Goal: Task Accomplishment & Management: Complete application form

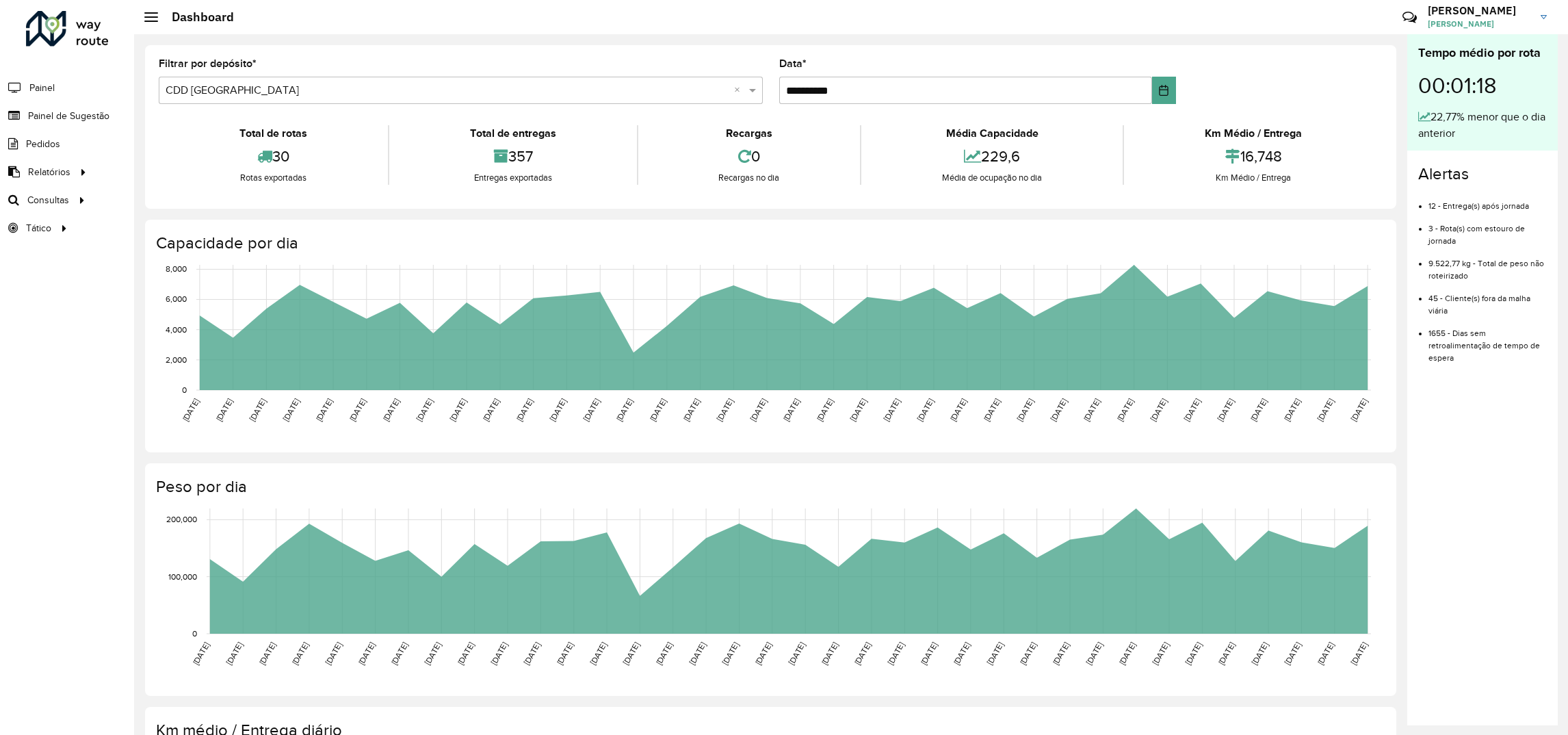
click at [68, 96] on li "Painel" at bounding box center [67, 88] width 134 height 29
click at [71, 116] on span "Painel de Sugestão" at bounding box center [71, 116] width 86 height 15
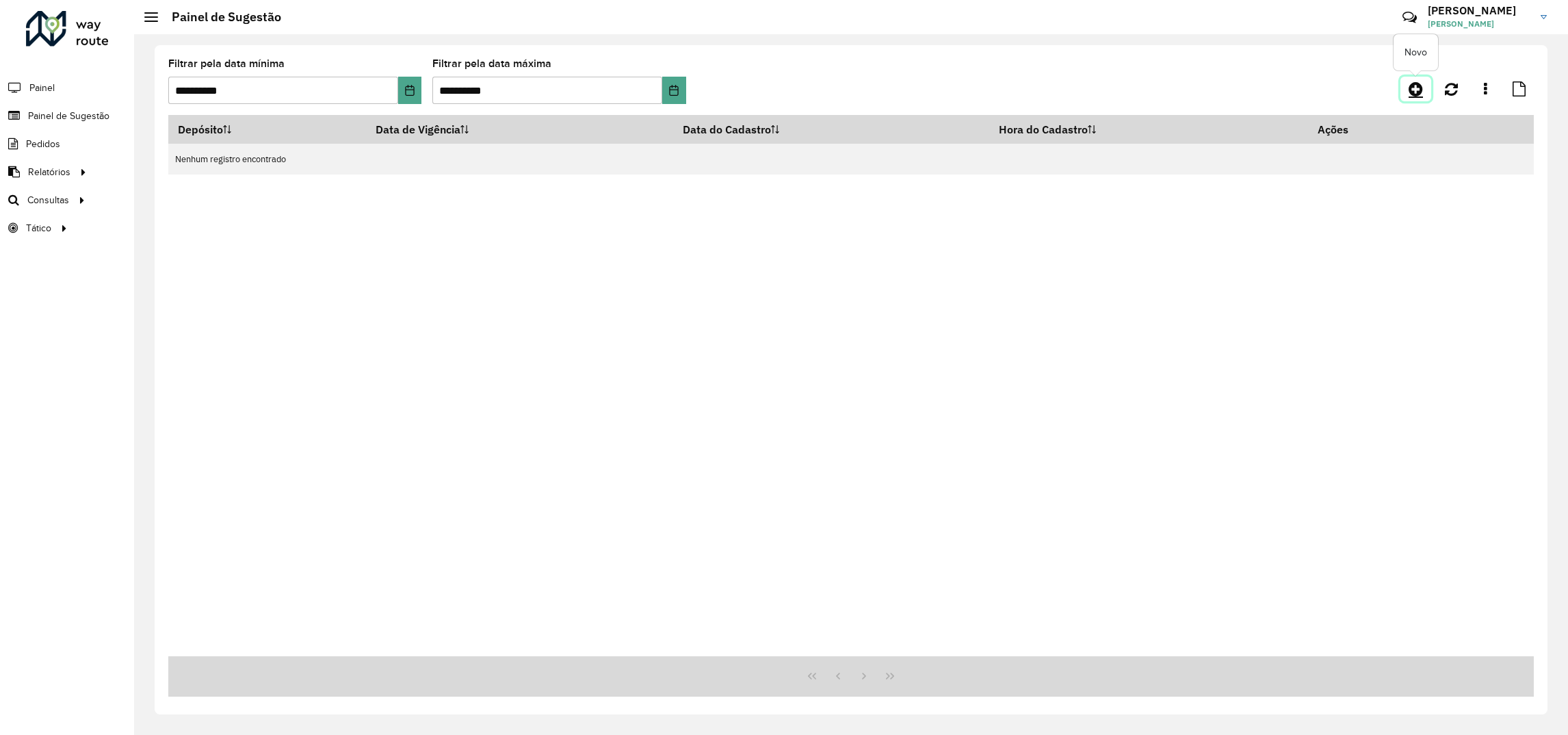
click at [1419, 91] on icon at bounding box center [1416, 88] width 15 height 16
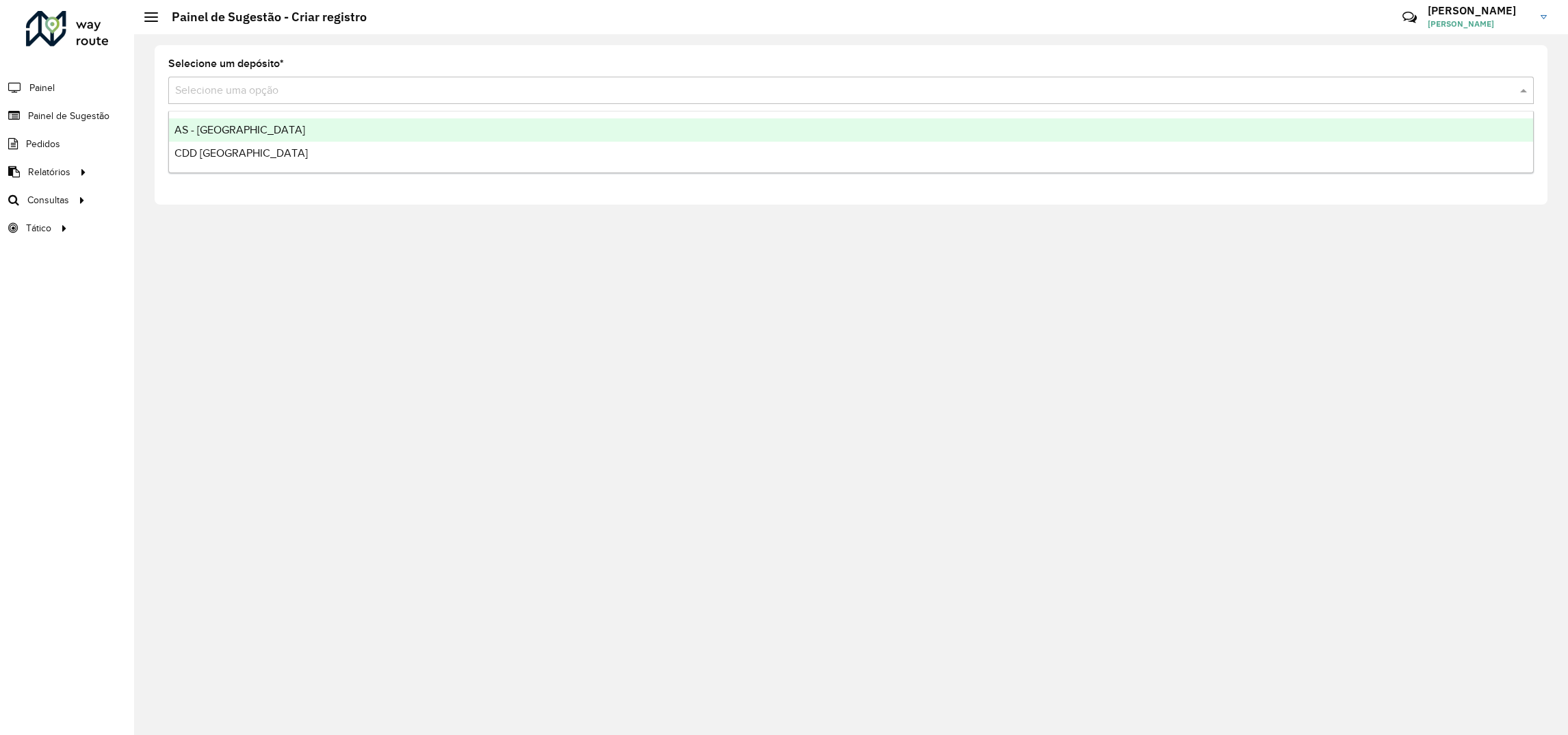
click at [272, 92] on input "text" at bounding box center [837, 91] width 1324 height 16
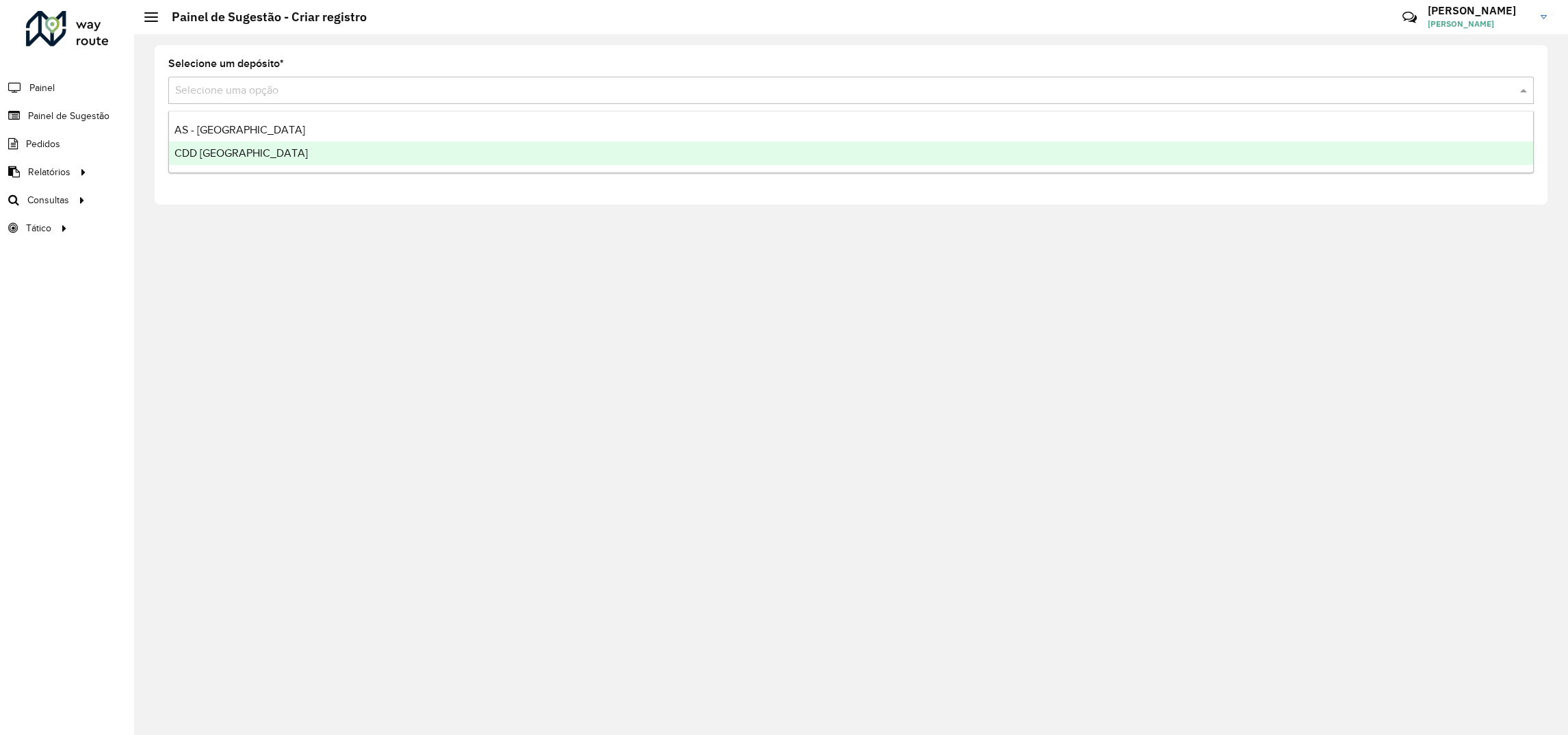
click at [249, 153] on span "CDD [GEOGRAPHIC_DATA]" at bounding box center [241, 153] width 133 height 12
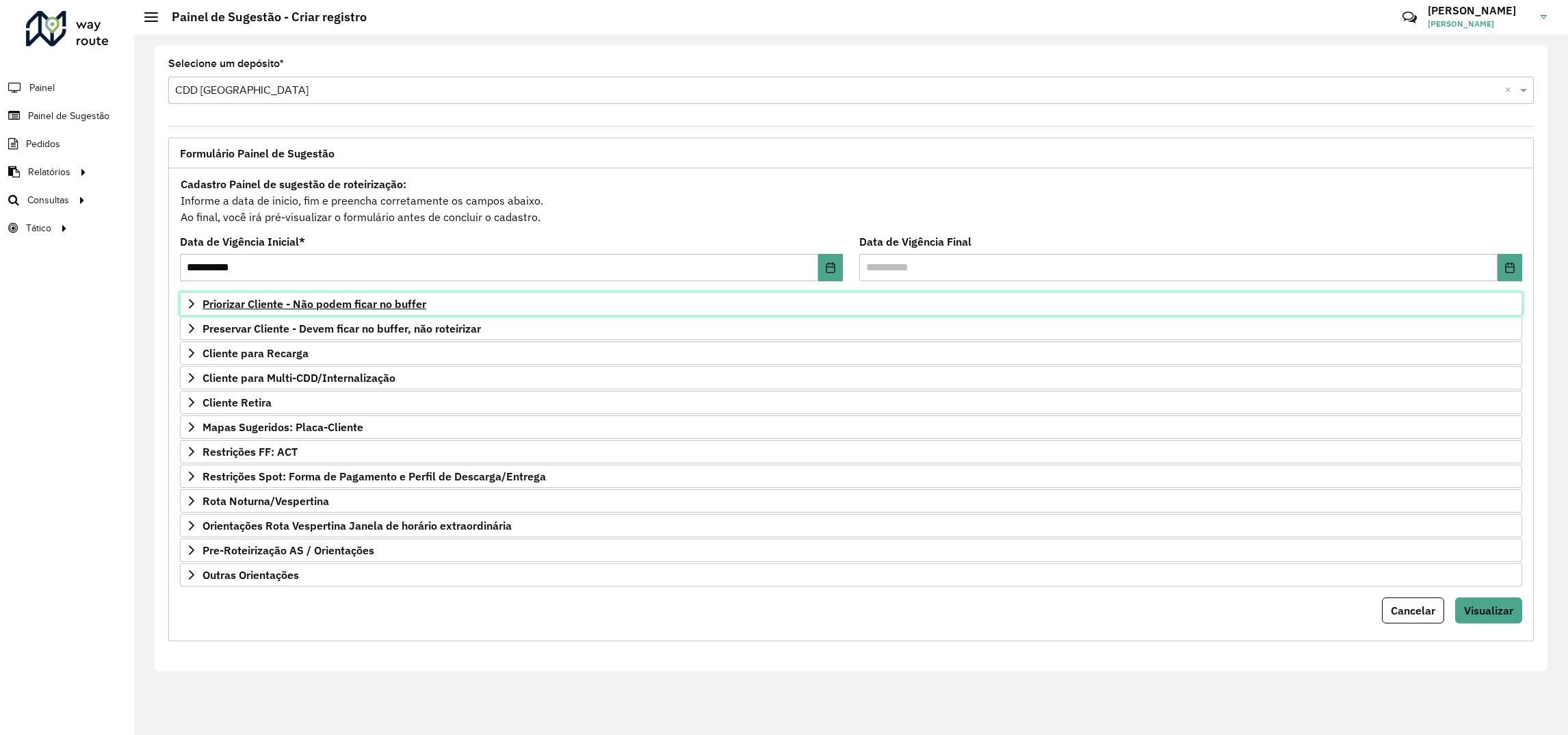
click at [289, 309] on span "Priorizar Cliente - Não podem ficar no buffer" at bounding box center [314, 304] width 223 height 11
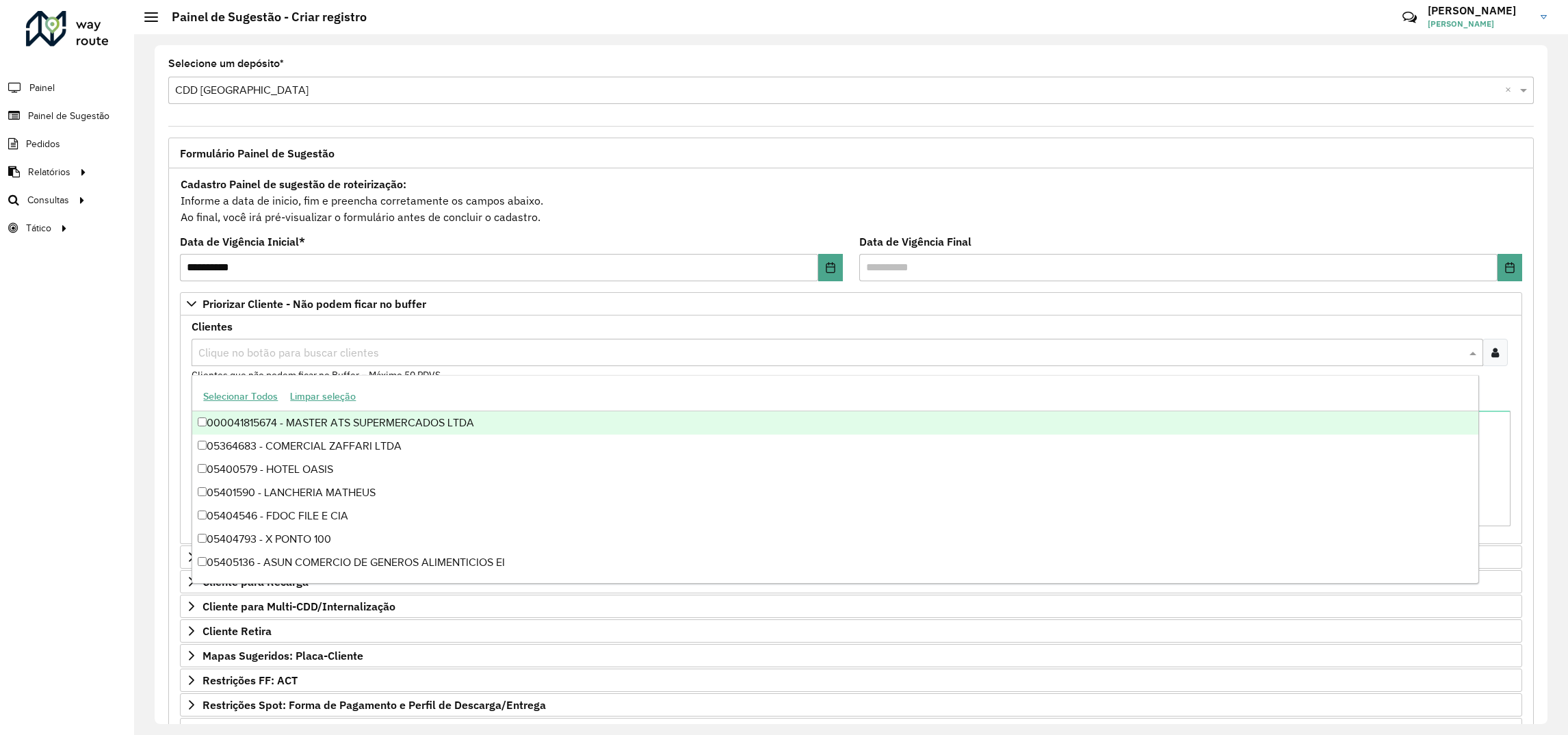
click at [272, 340] on div "Clique no botão para buscar clientes" at bounding box center [837, 353] width 1292 height 27
click at [269, 353] on input "text" at bounding box center [831, 353] width 1271 height 16
paste input "*****"
type input "*****"
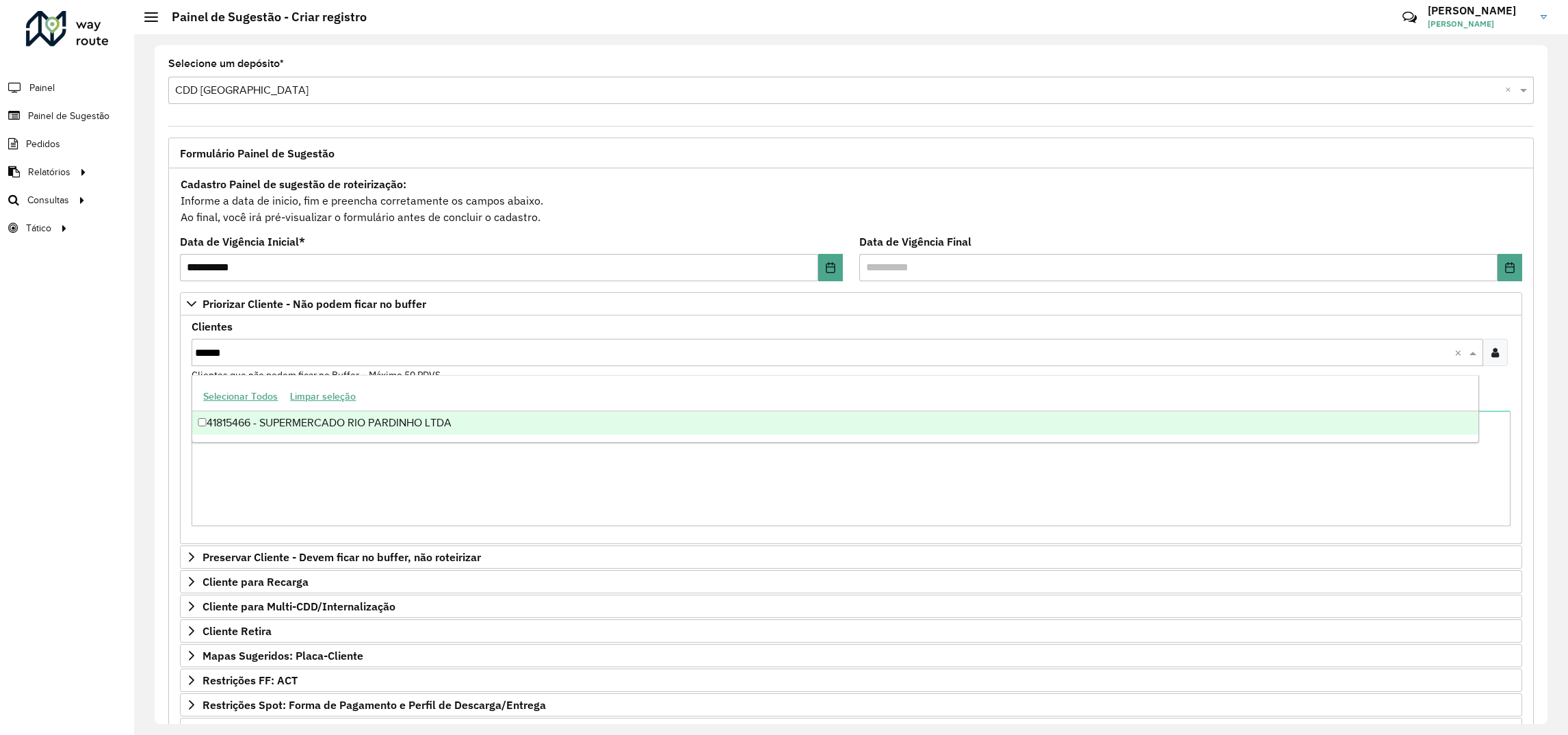
click at [228, 421] on div "41815466 - SUPERMERCADO RIO PARDINHO LTDA" at bounding box center [835, 423] width 1286 height 23
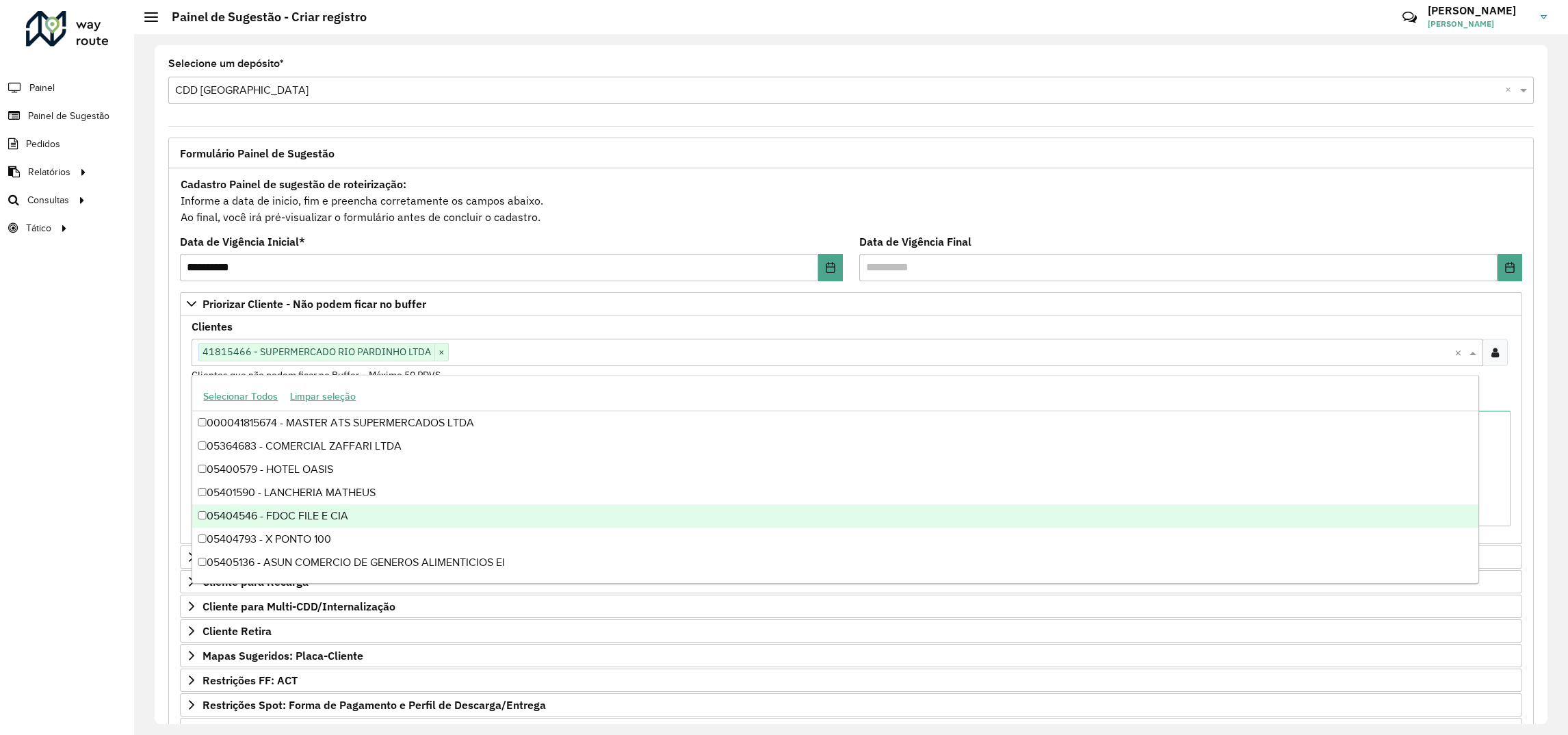
click at [152, 579] on div "**********" at bounding box center [851, 384] width 1434 height 701
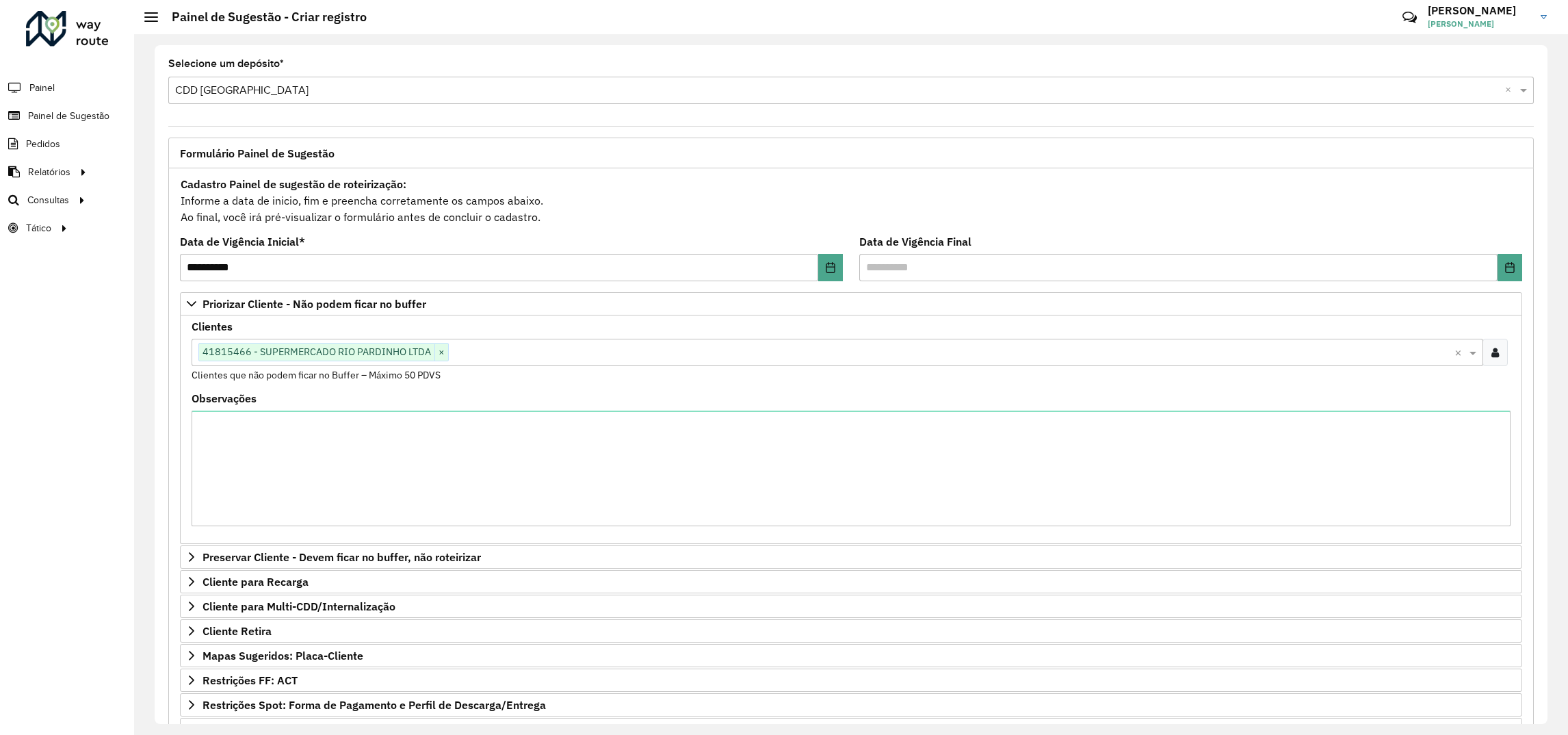
scroll to position [182, 0]
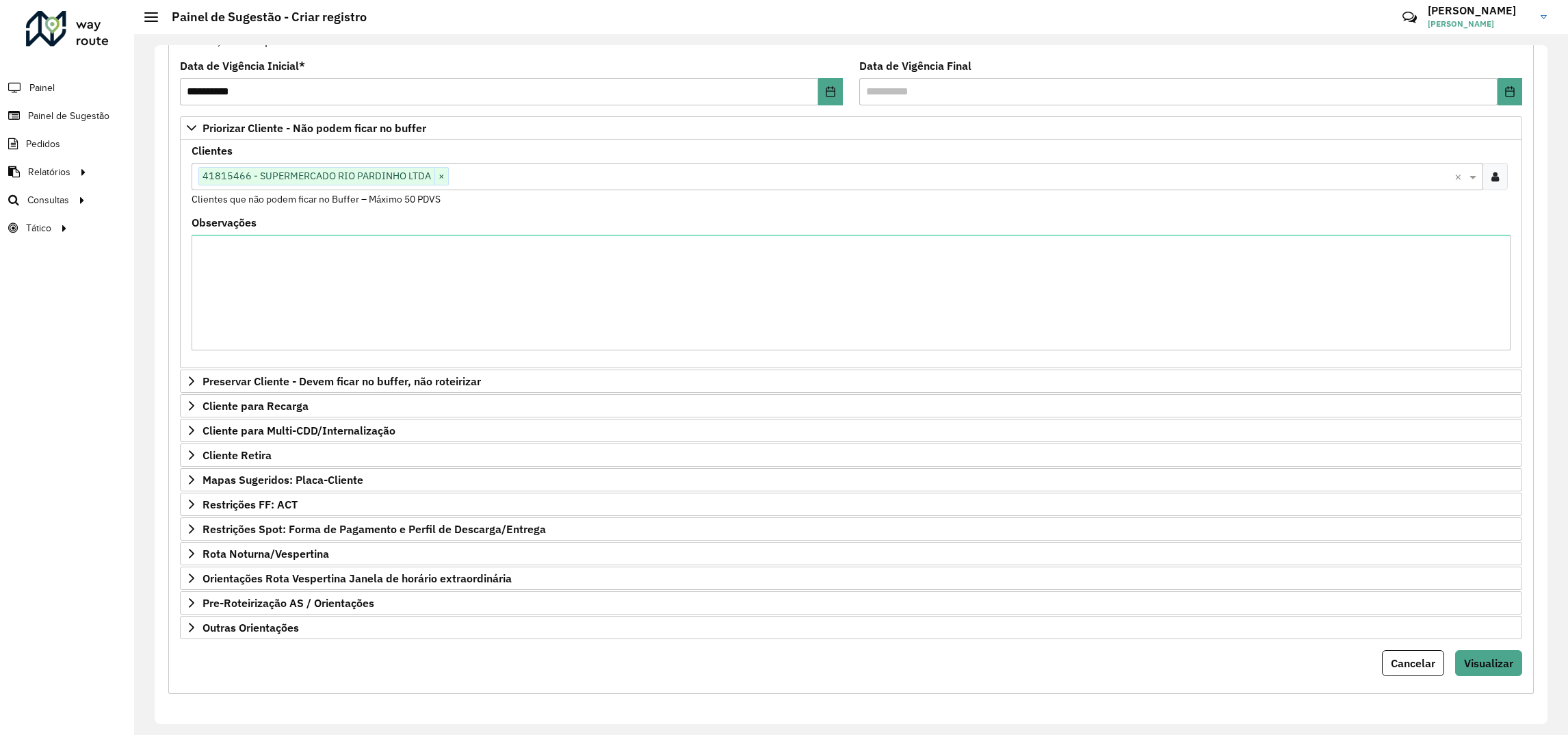
click at [1439, 650] on div "Cancelar" at bounding box center [1415, 663] width 68 height 26
click at [1455, 651] on button "Visualizar" at bounding box center [1488, 663] width 67 height 26
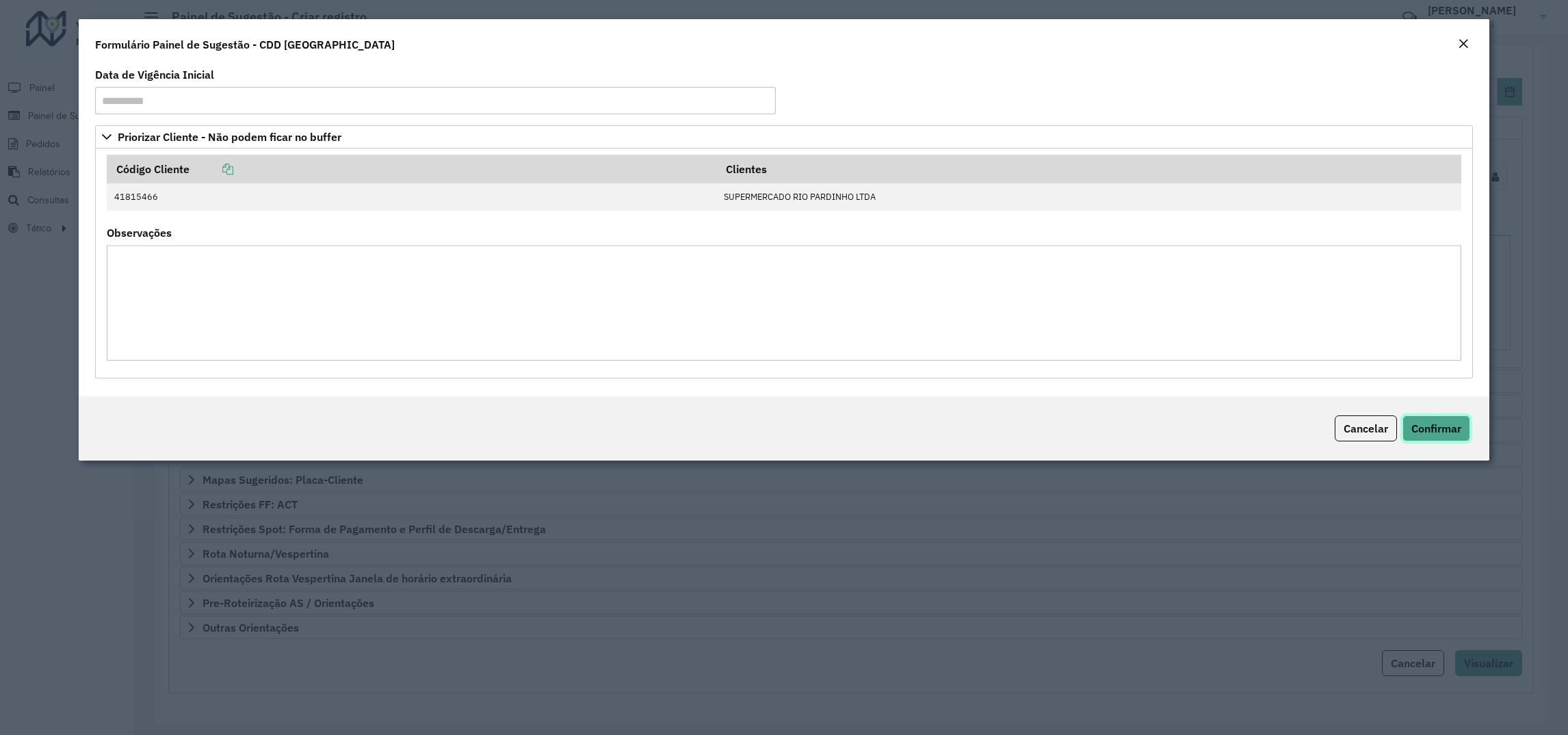
click at [1425, 429] on span "Confirmar" at bounding box center [1436, 429] width 50 height 14
